Goal: Transaction & Acquisition: Subscribe to service/newsletter

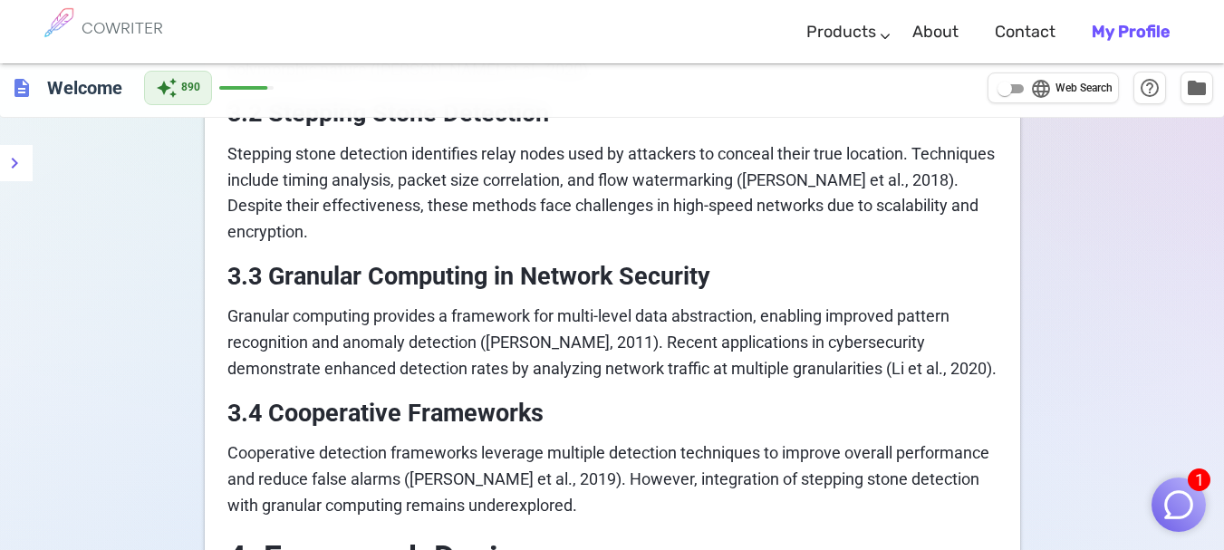
scroll to position [1691, 0]
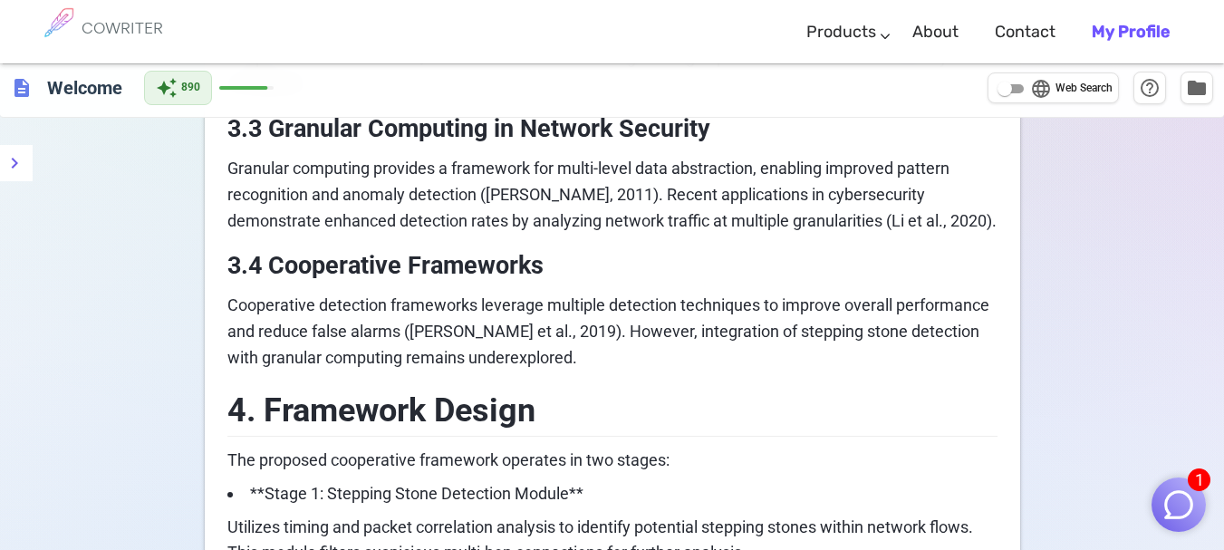
click at [1176, 493] on img "button" at bounding box center [1178, 504] width 34 height 34
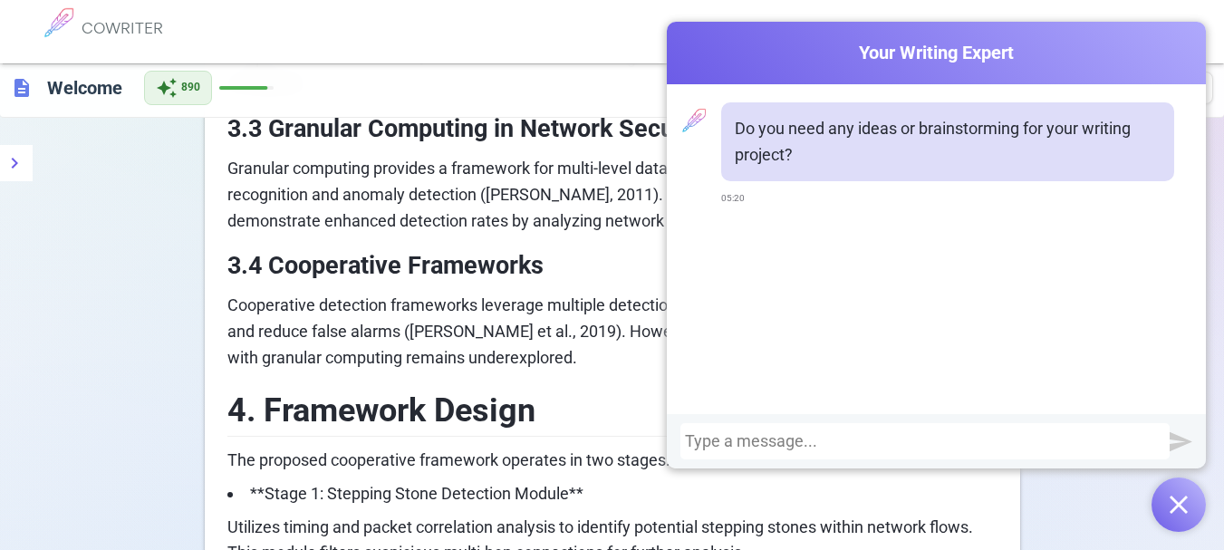
click at [790, 133] on p "Do you need any ideas or brainstorming for your writing project?" at bounding box center [948, 142] width 426 height 53
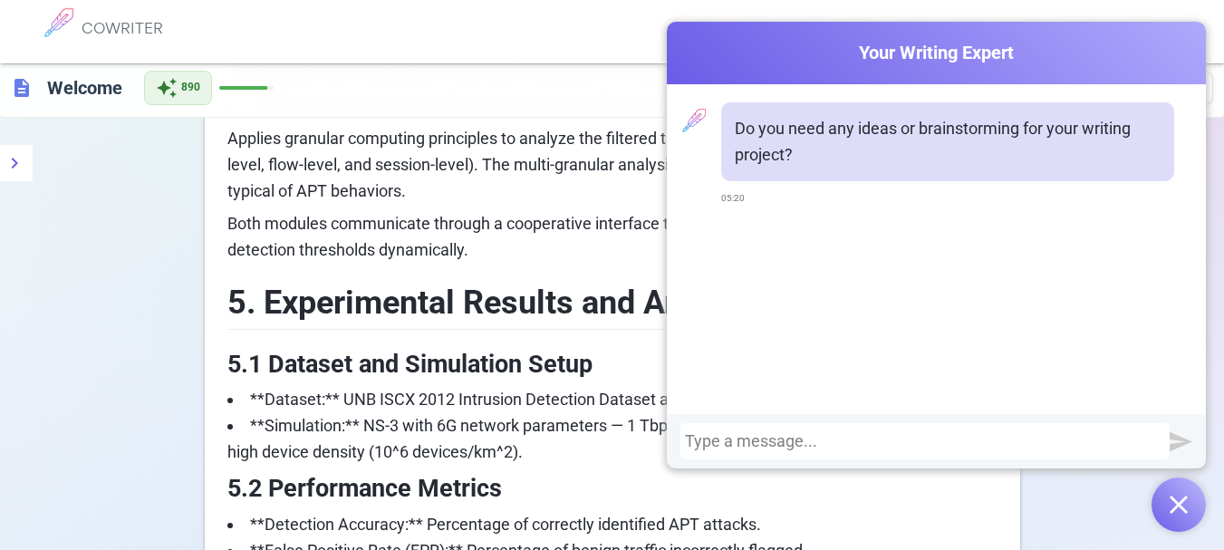
click at [784, 441] on div at bounding box center [925, 441] width 480 height 18
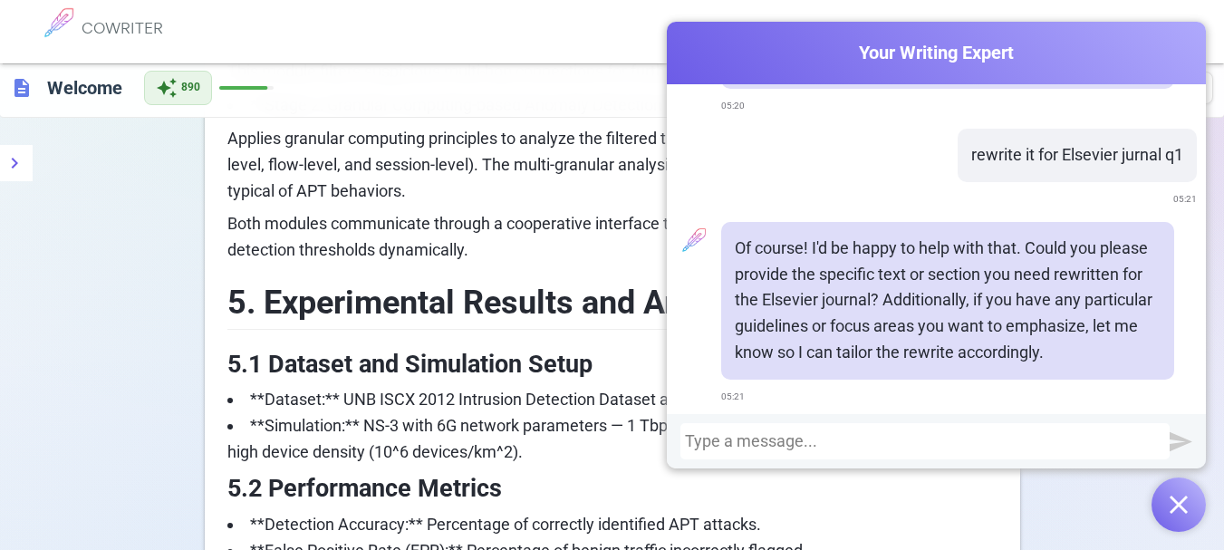
scroll to position [98, 0]
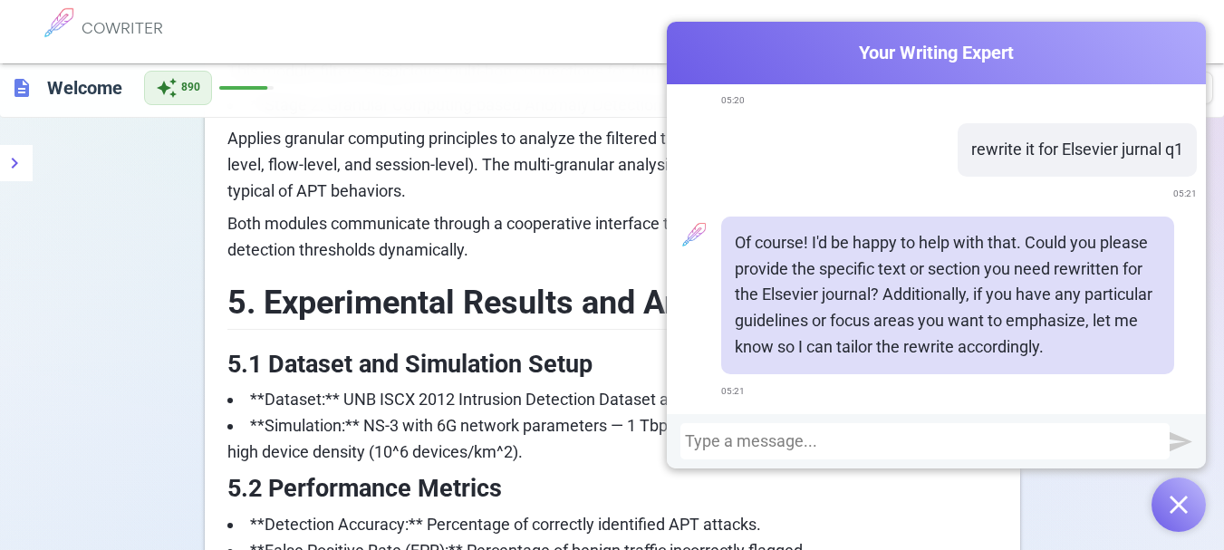
click at [695, 442] on div at bounding box center [925, 441] width 480 height 18
click at [961, 434] on div at bounding box center [925, 441] width 480 height 18
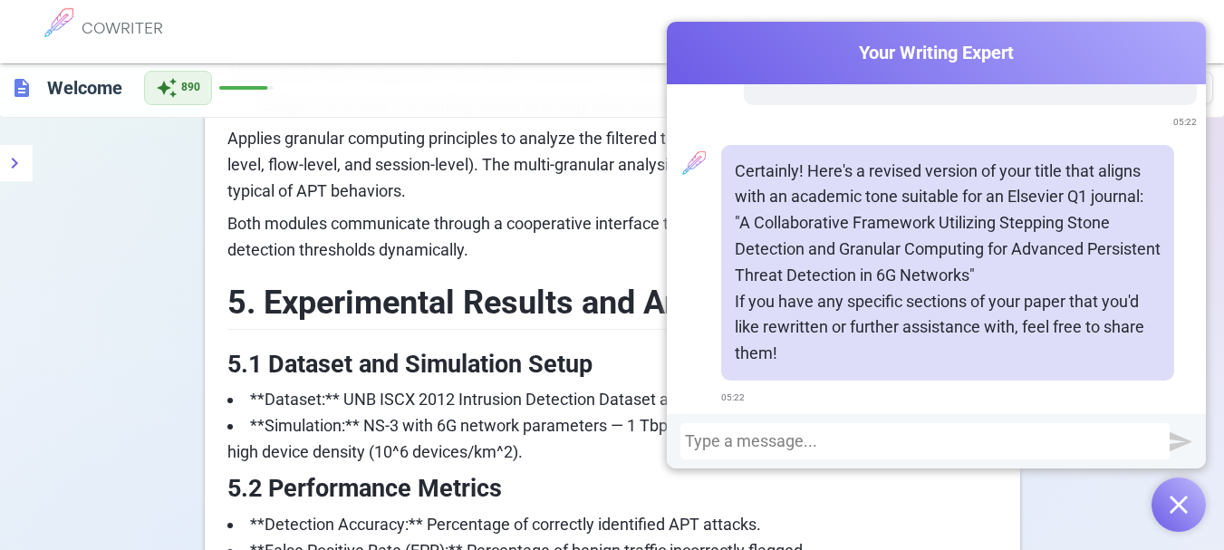
scroll to position [544, 0]
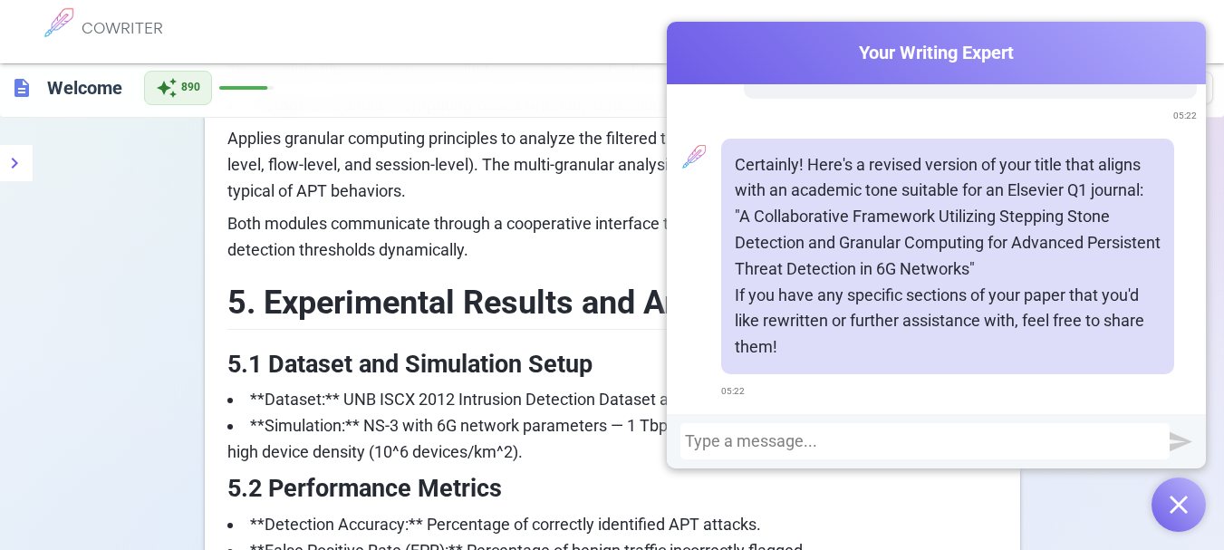
click at [728, 439] on div at bounding box center [925, 441] width 480 height 18
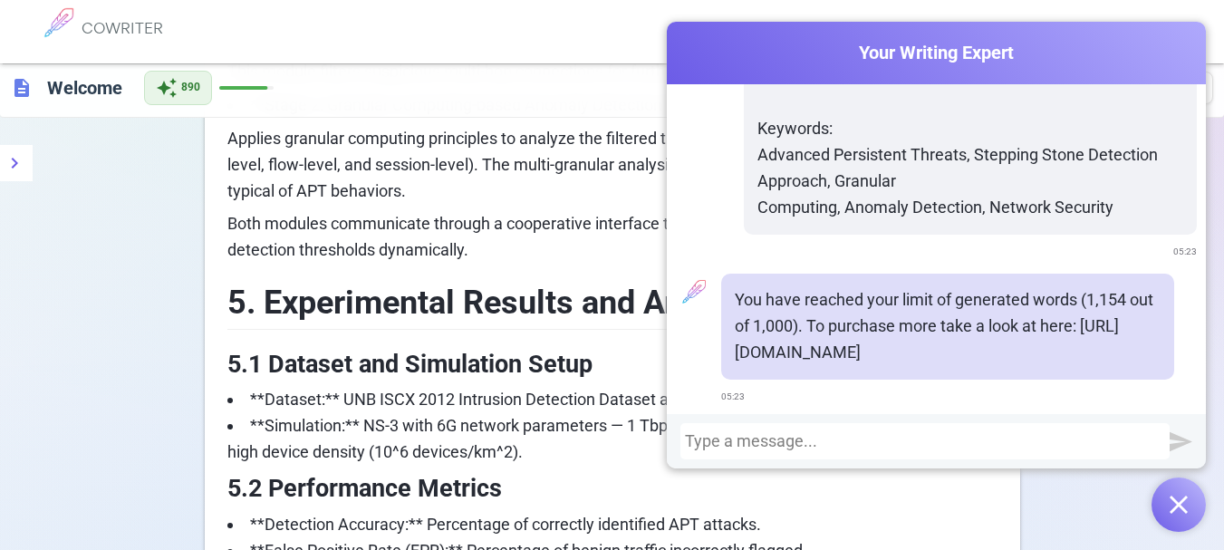
scroll to position [1669, 0]
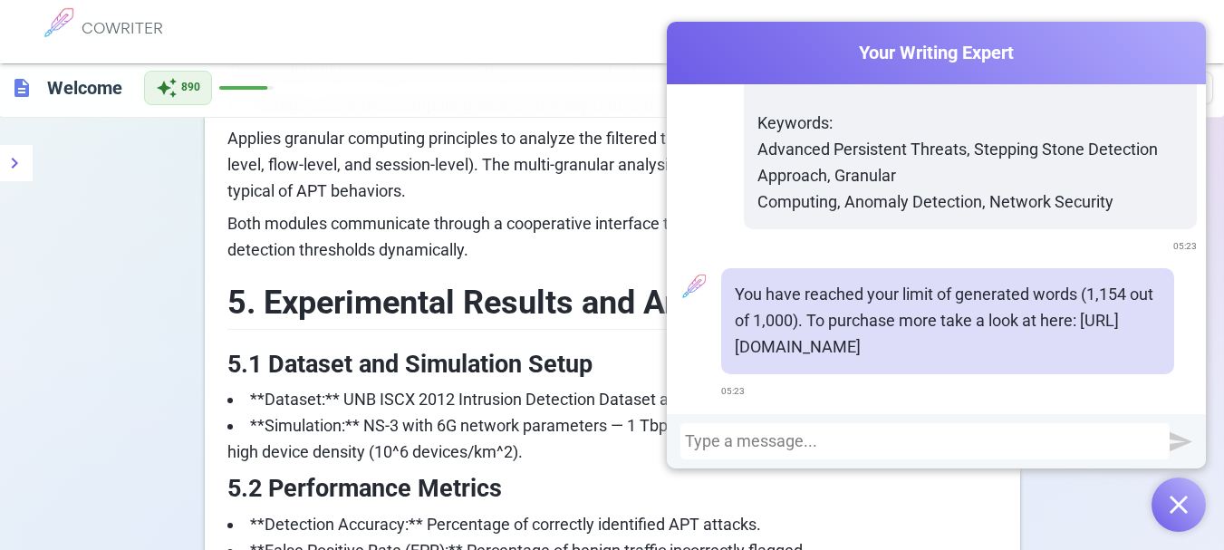
drag, startPoint x: 971, startPoint y: 345, endPoint x: 731, endPoint y: 349, distance: 240.1
click at [735, 349] on p "You have reached your limit of generated words (1,154 out of 1,000). To purchas…" at bounding box center [948, 321] width 426 height 78
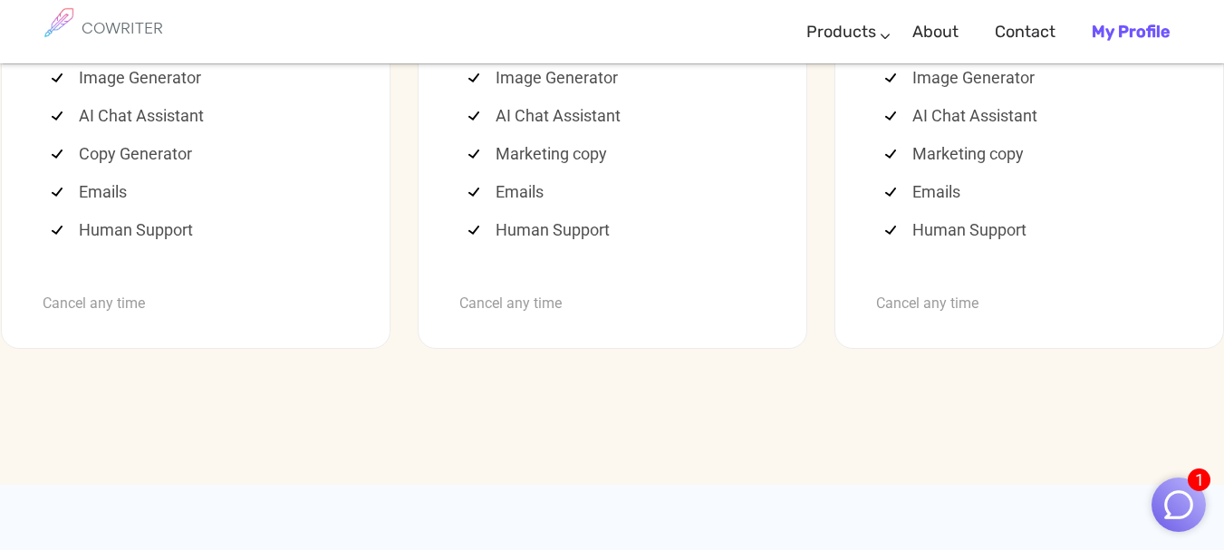
scroll to position [4928, 0]
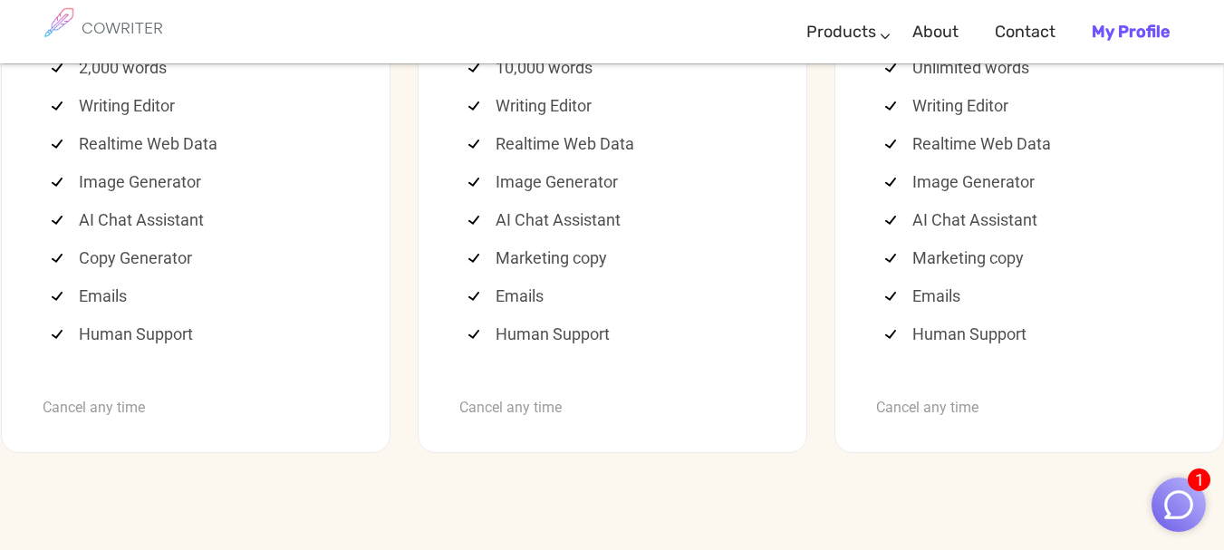
drag, startPoint x: 880, startPoint y: 210, endPoint x: 1100, endPoint y: 232, distance: 221.2
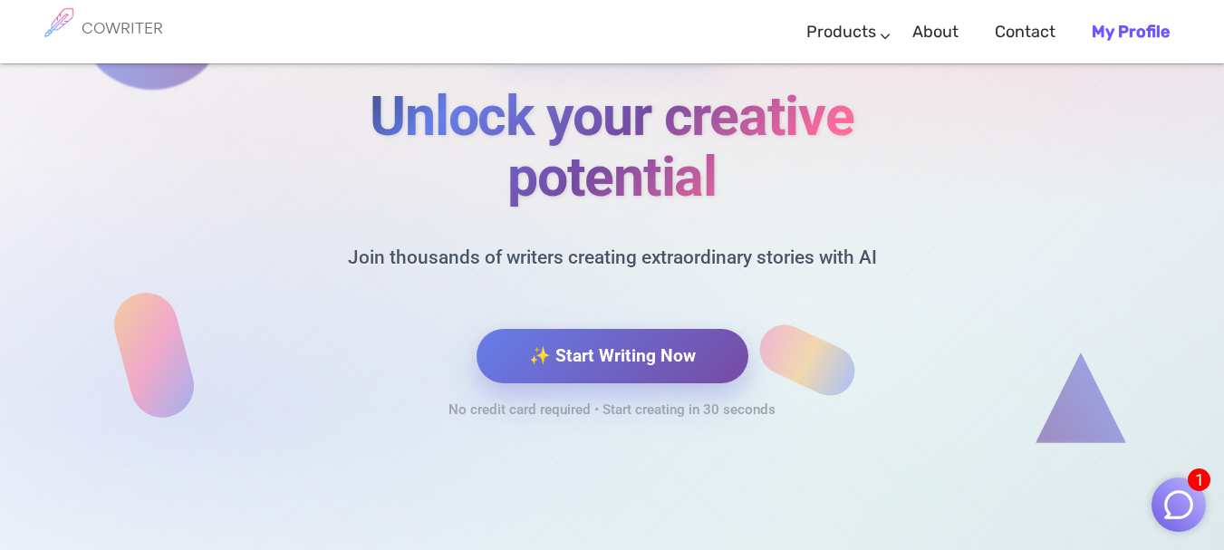
scroll to position [7808, 0]
